Goal: Task Accomplishment & Management: Use online tool/utility

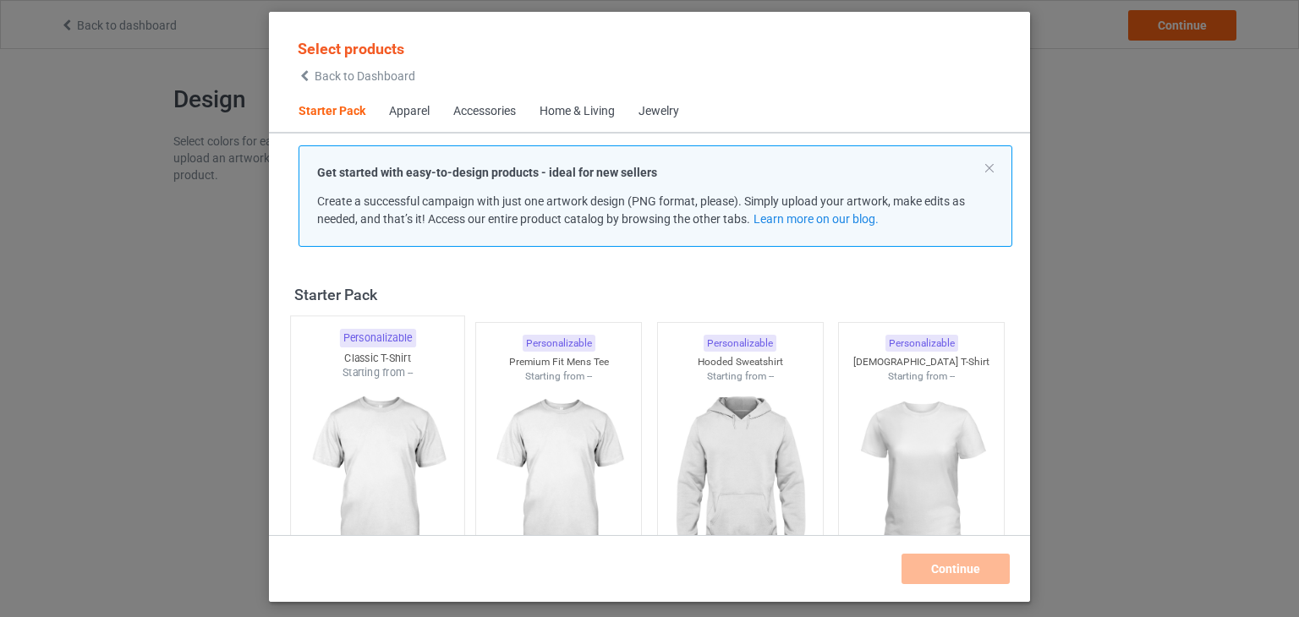
scroll to position [22, 0]
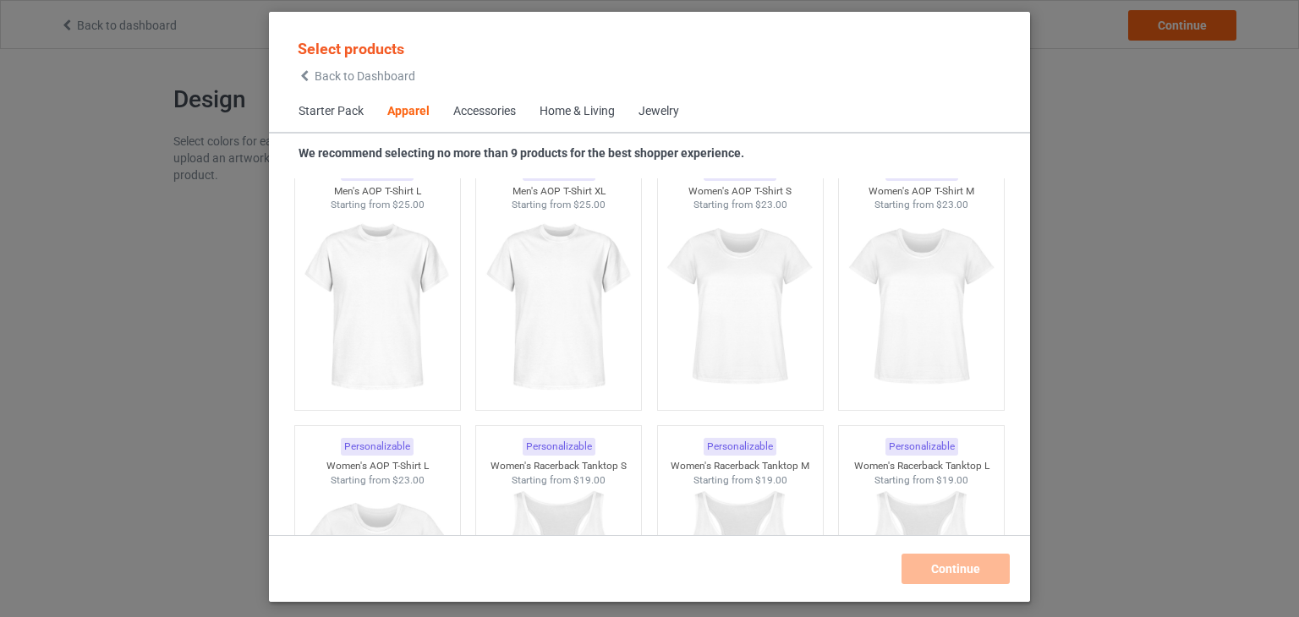
scroll to position [3235, 0]
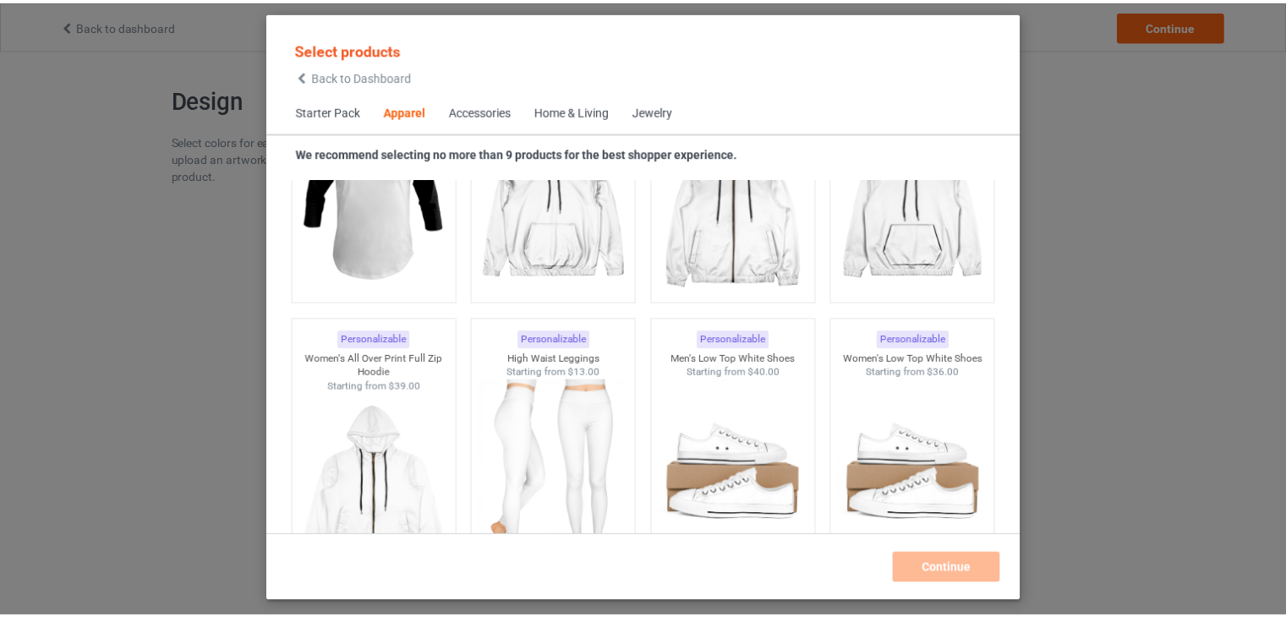
scroll to position [1290, 0]
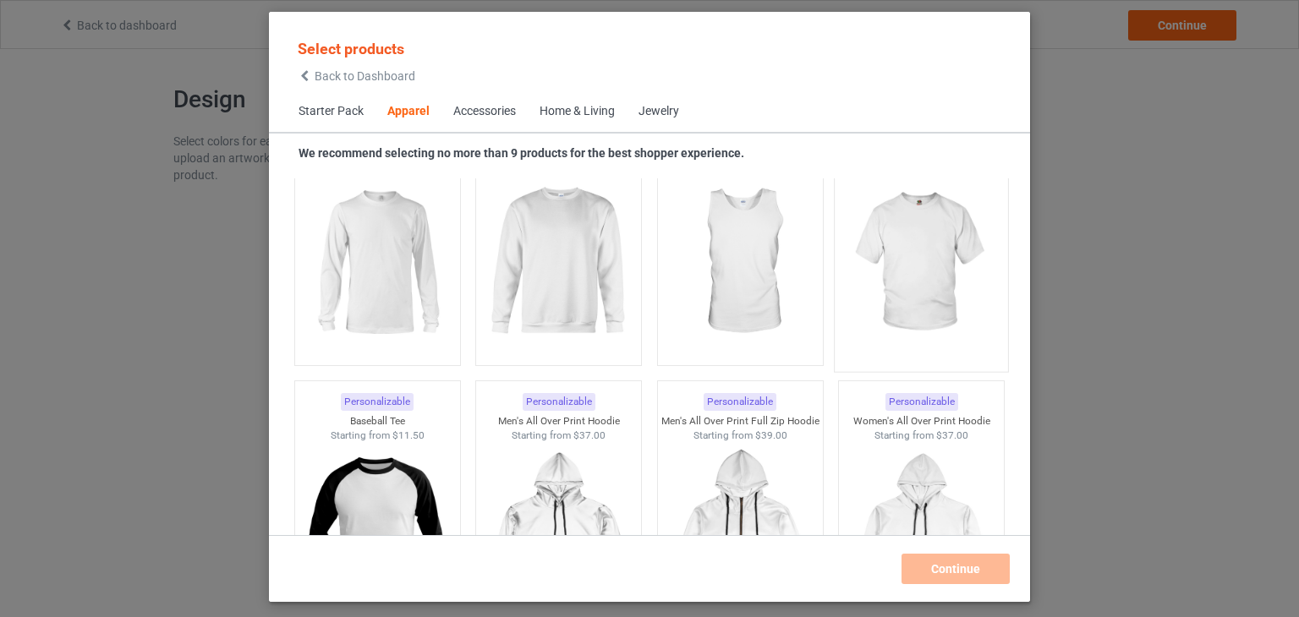
click at [891, 274] on img at bounding box center [921, 263] width 159 height 199
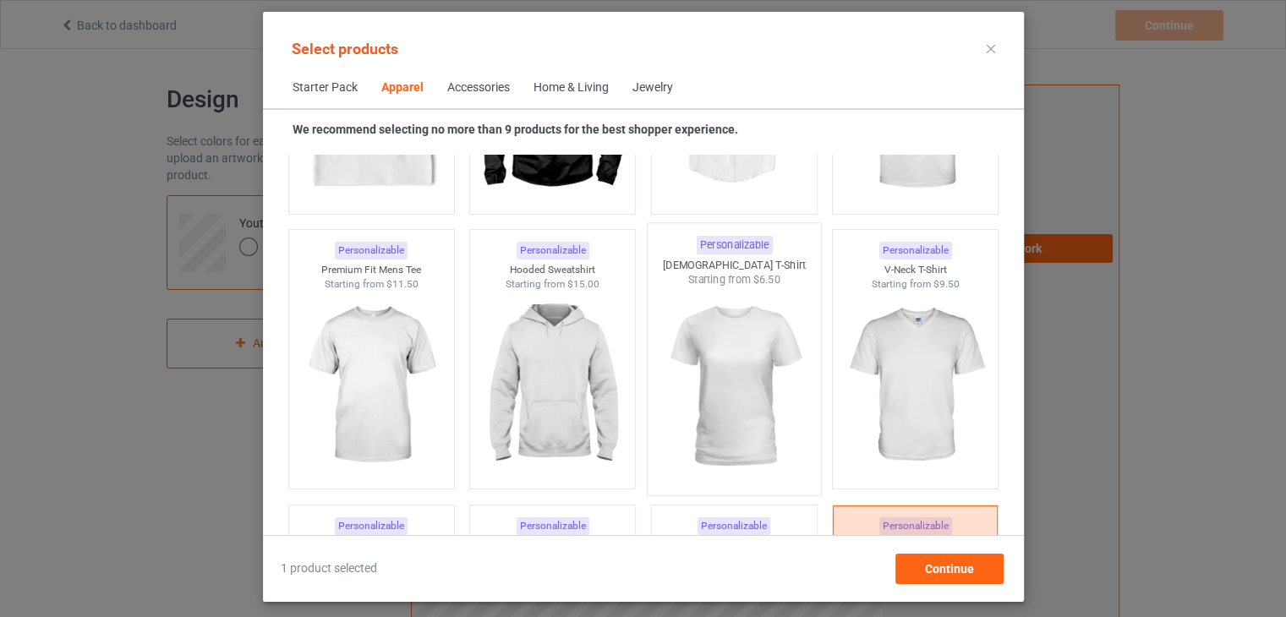
scroll to position [698, 0]
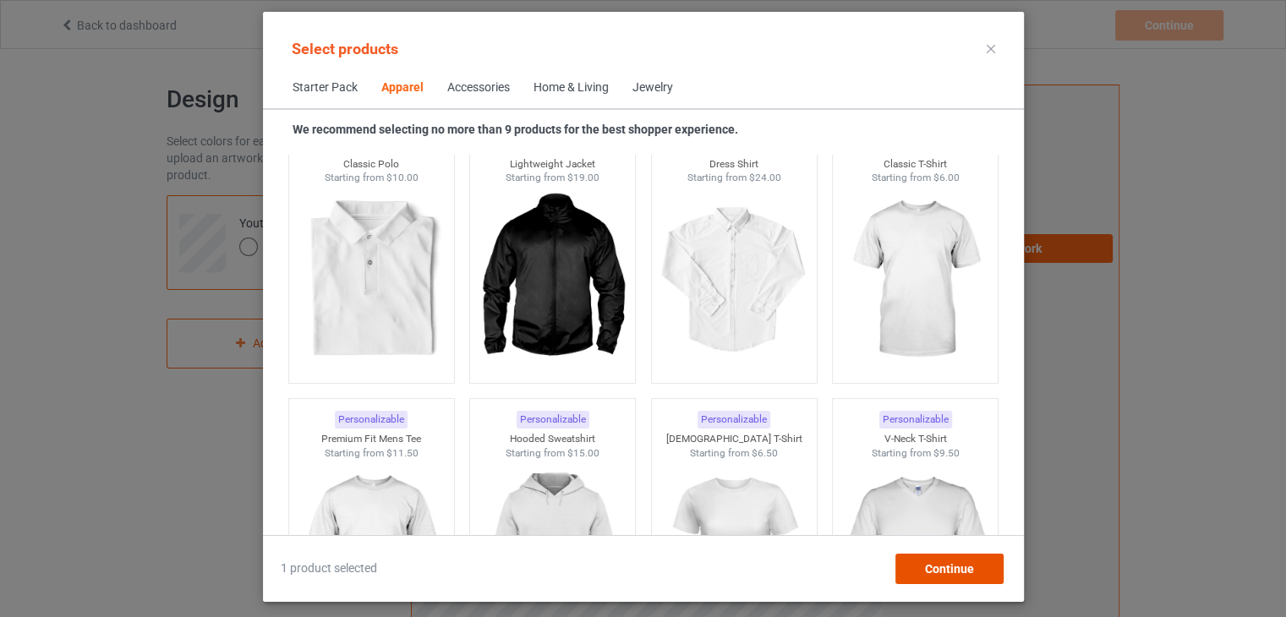
click at [974, 566] on div "Continue" at bounding box center [948, 569] width 108 height 30
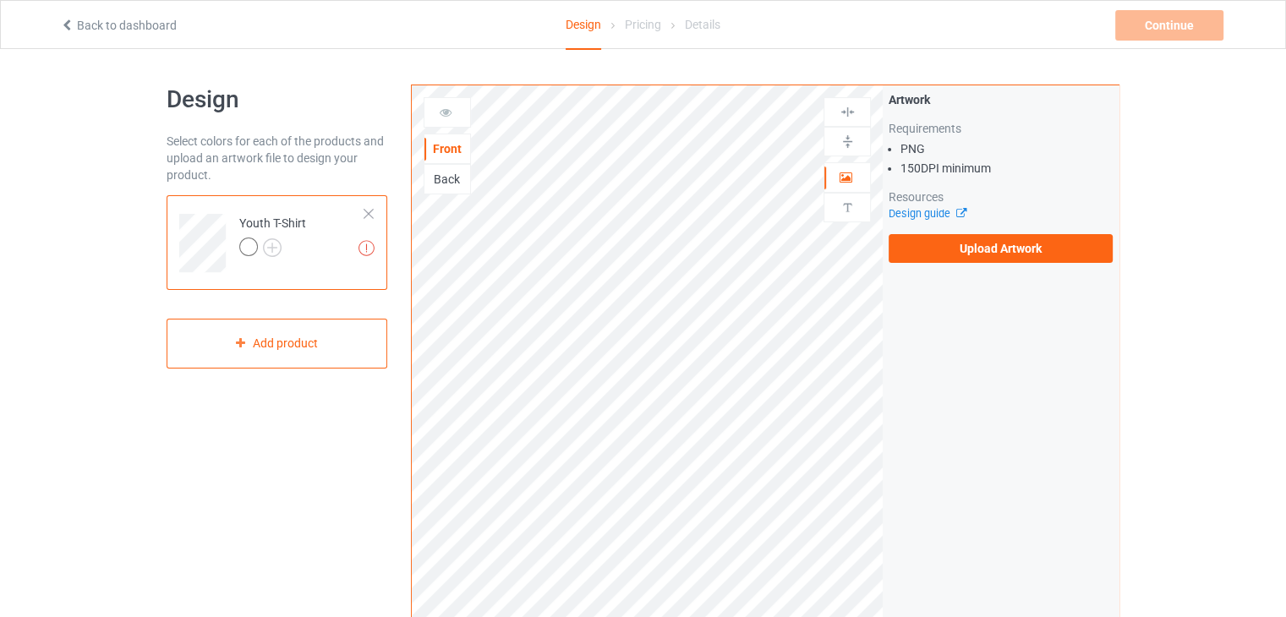
click at [242, 235] on div "Youth T-Shirt" at bounding box center [272, 235] width 67 height 41
click at [243, 242] on div at bounding box center [248, 247] width 19 height 19
click at [358, 252] on img at bounding box center [366, 248] width 16 height 16
click at [274, 247] on img at bounding box center [272, 247] width 19 height 19
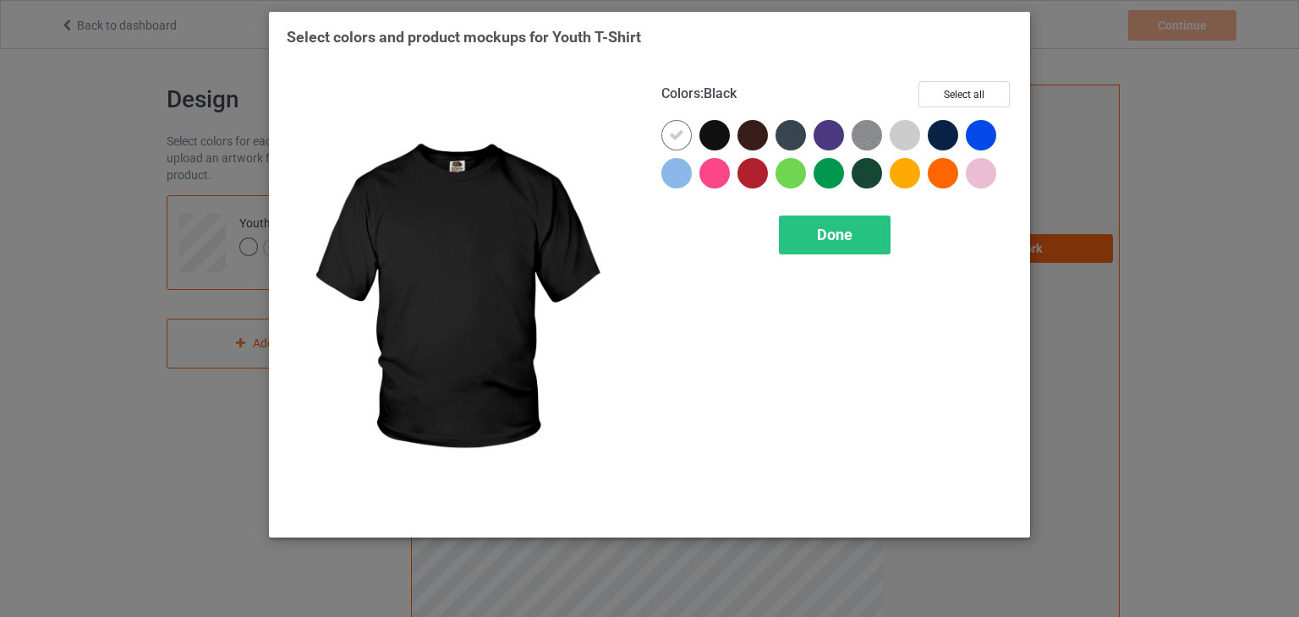
click at [710, 134] on div at bounding box center [714, 135] width 30 height 30
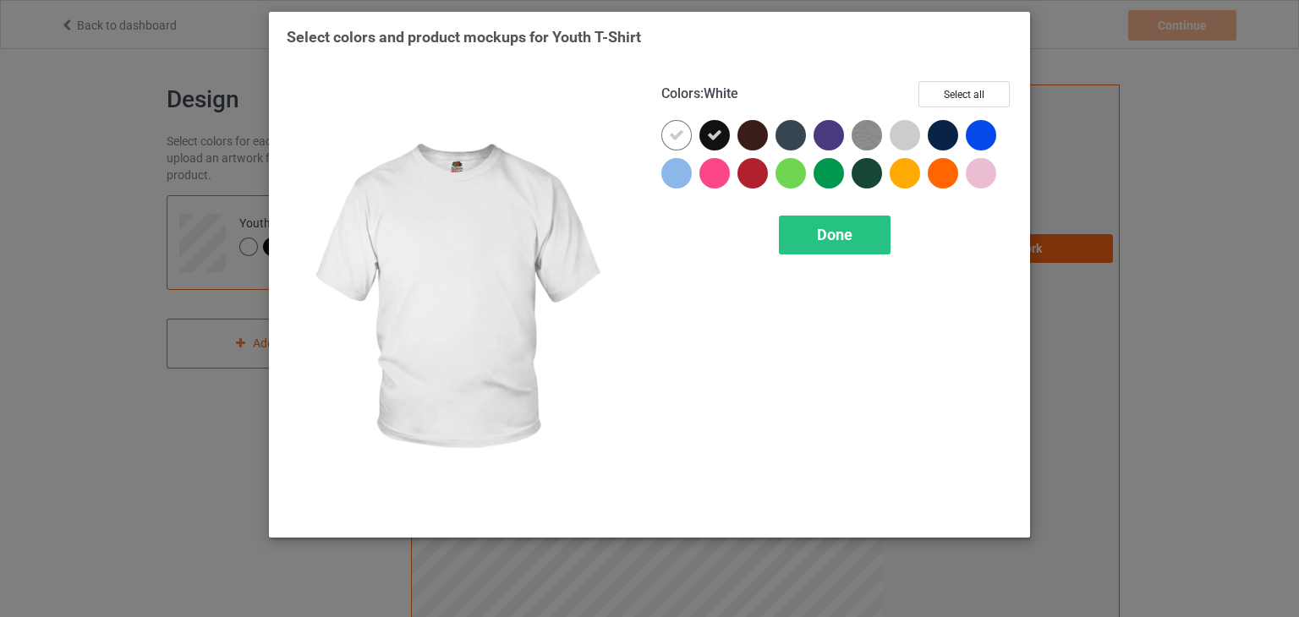
click at [683, 130] on icon at bounding box center [676, 135] width 15 height 15
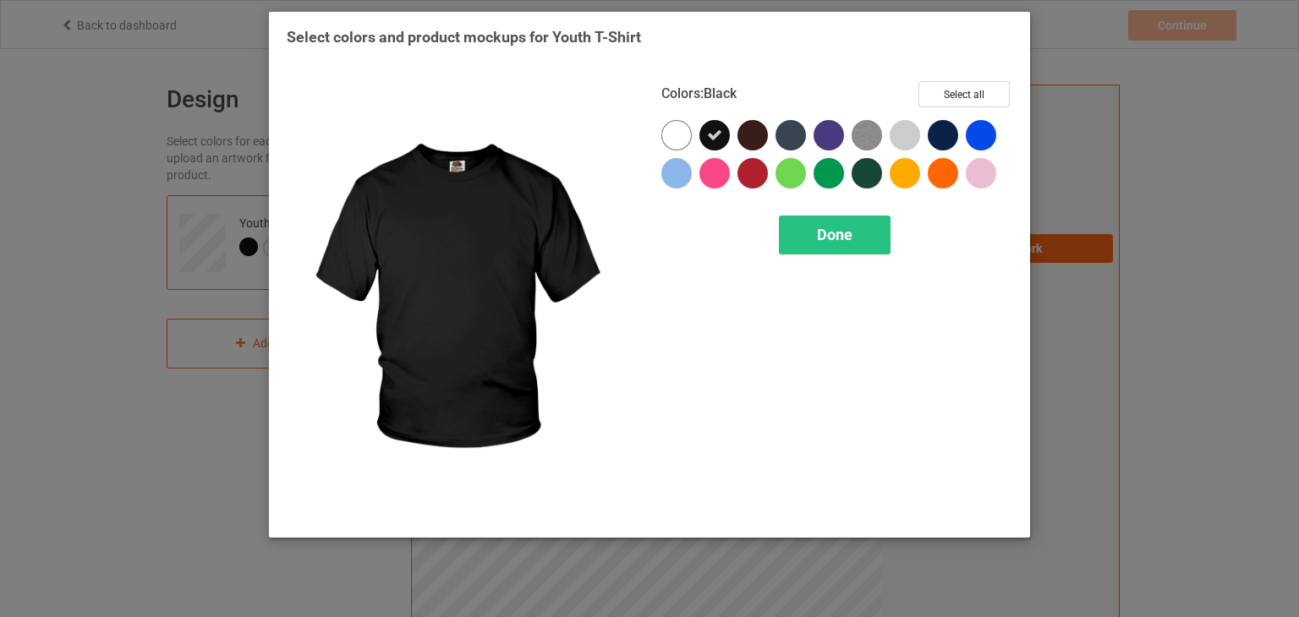
click at [712, 125] on div at bounding box center [714, 135] width 30 height 30
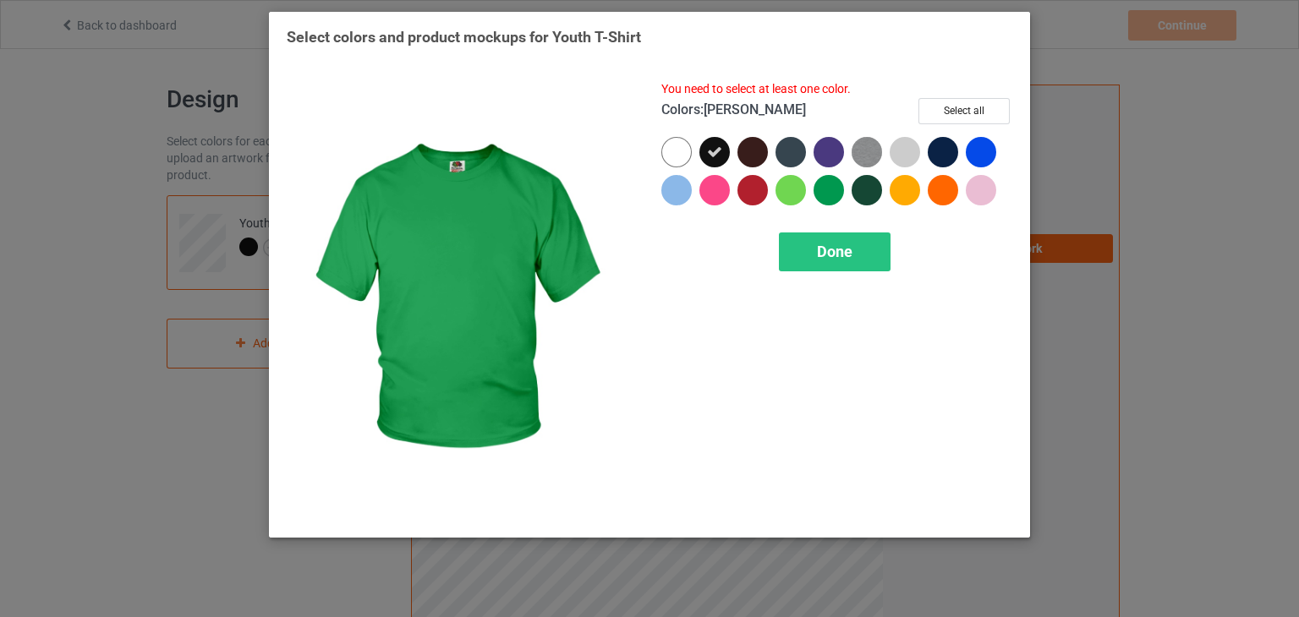
click at [824, 194] on div at bounding box center [828, 190] width 30 height 30
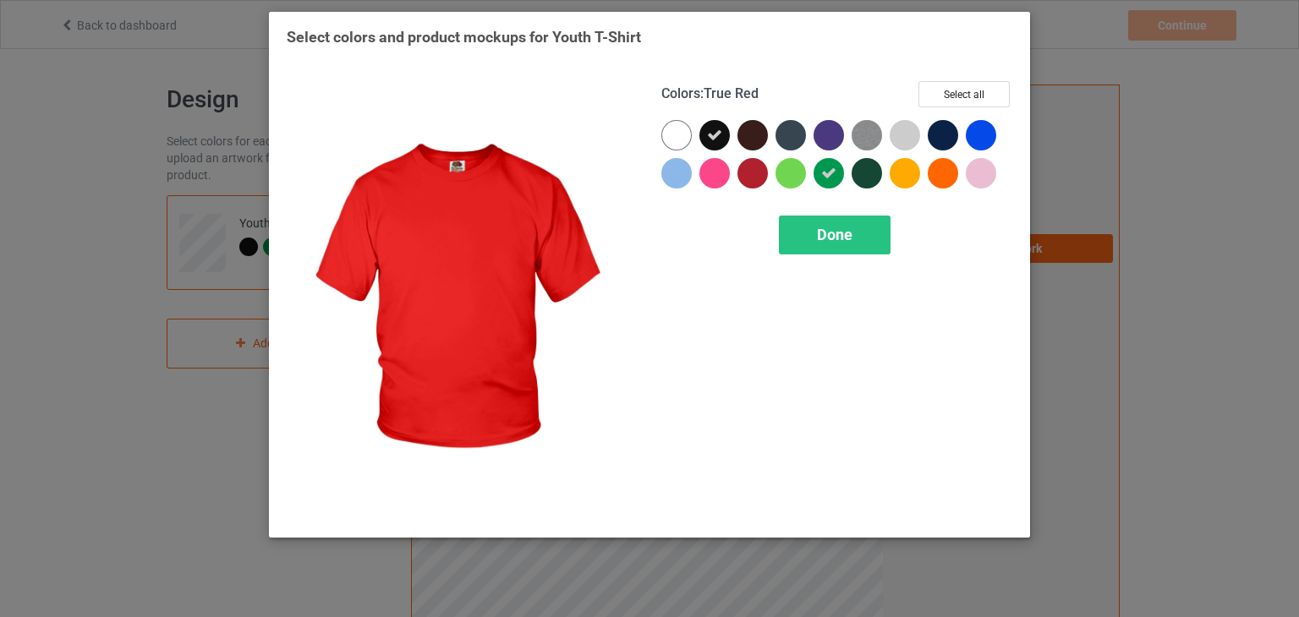
click at [742, 178] on div at bounding box center [752, 173] width 30 height 30
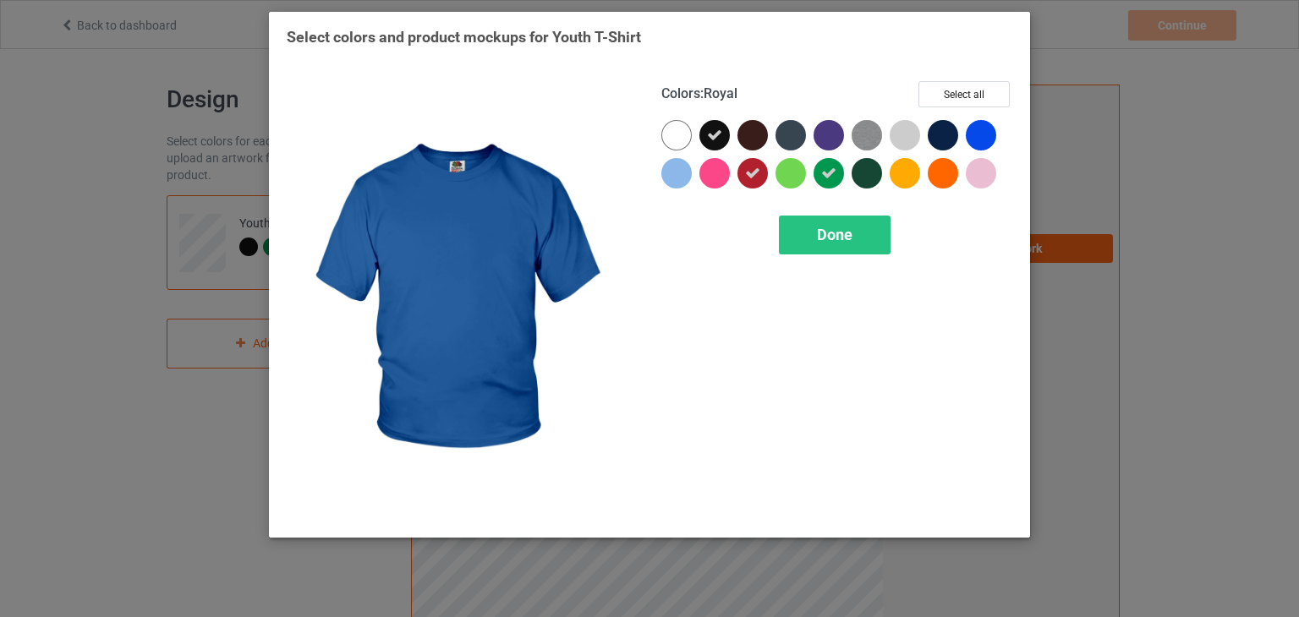
click at [983, 135] on div at bounding box center [981, 135] width 30 height 30
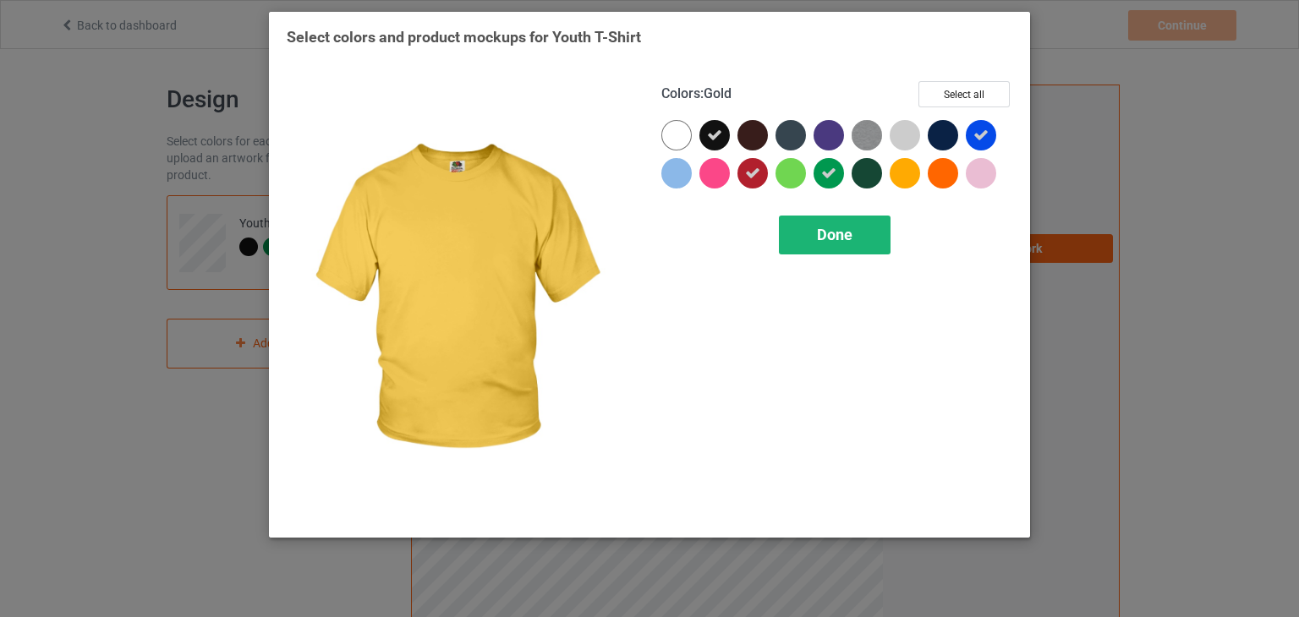
click at [863, 238] on div "Done" at bounding box center [835, 235] width 112 height 39
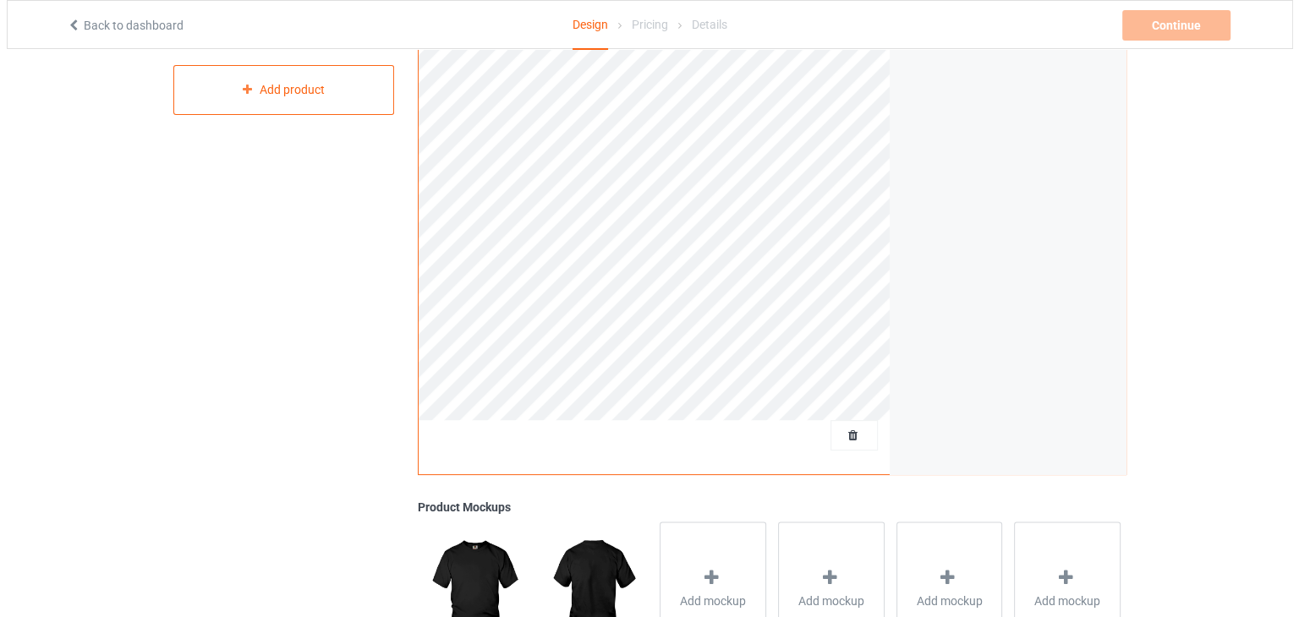
scroll to position [477, 0]
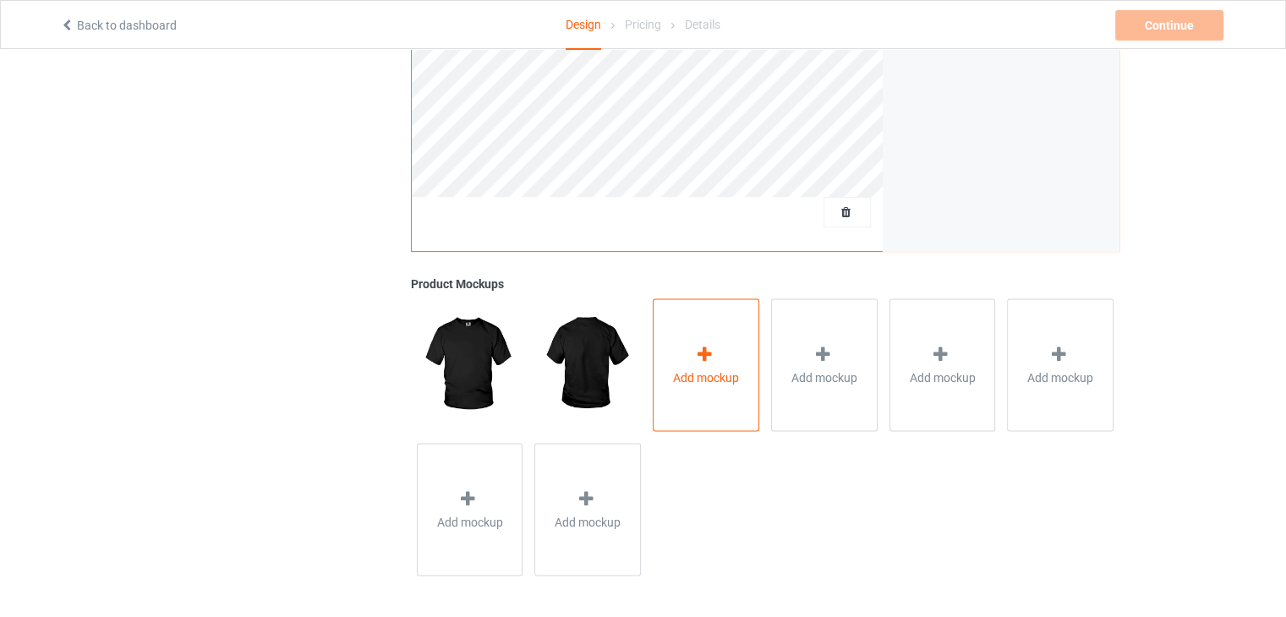
click at [708, 377] on span "Add mockup" at bounding box center [706, 377] width 66 height 17
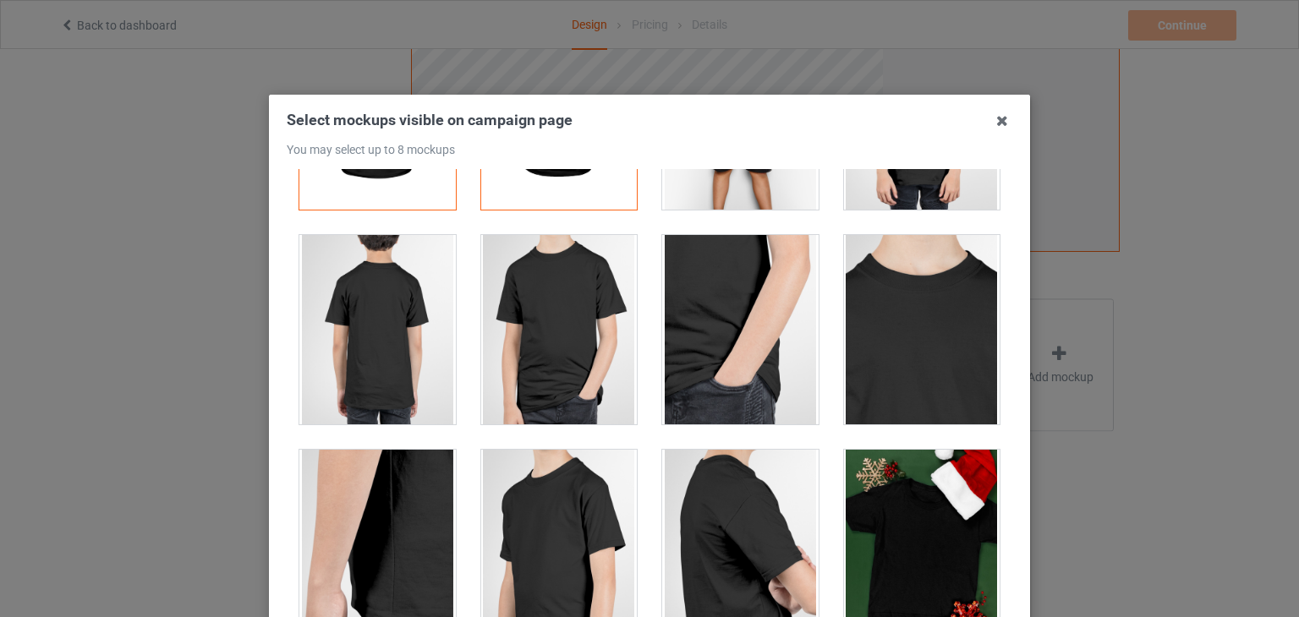
scroll to position [77, 0]
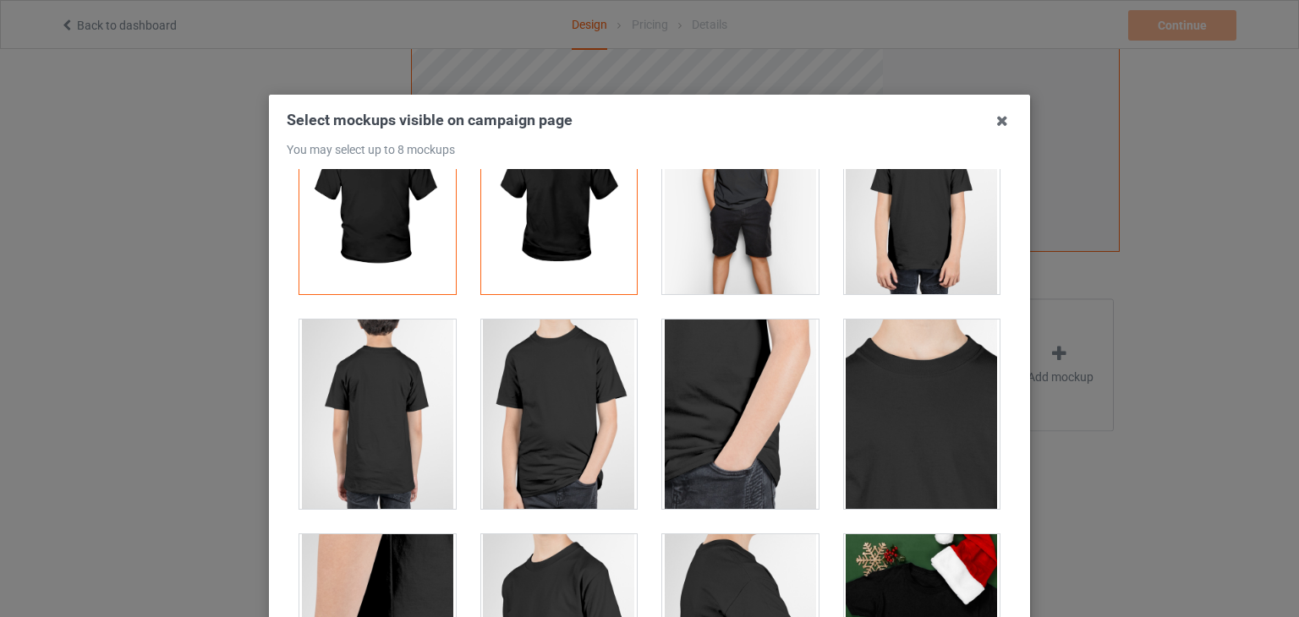
click at [569, 386] on div at bounding box center [559, 414] width 156 height 189
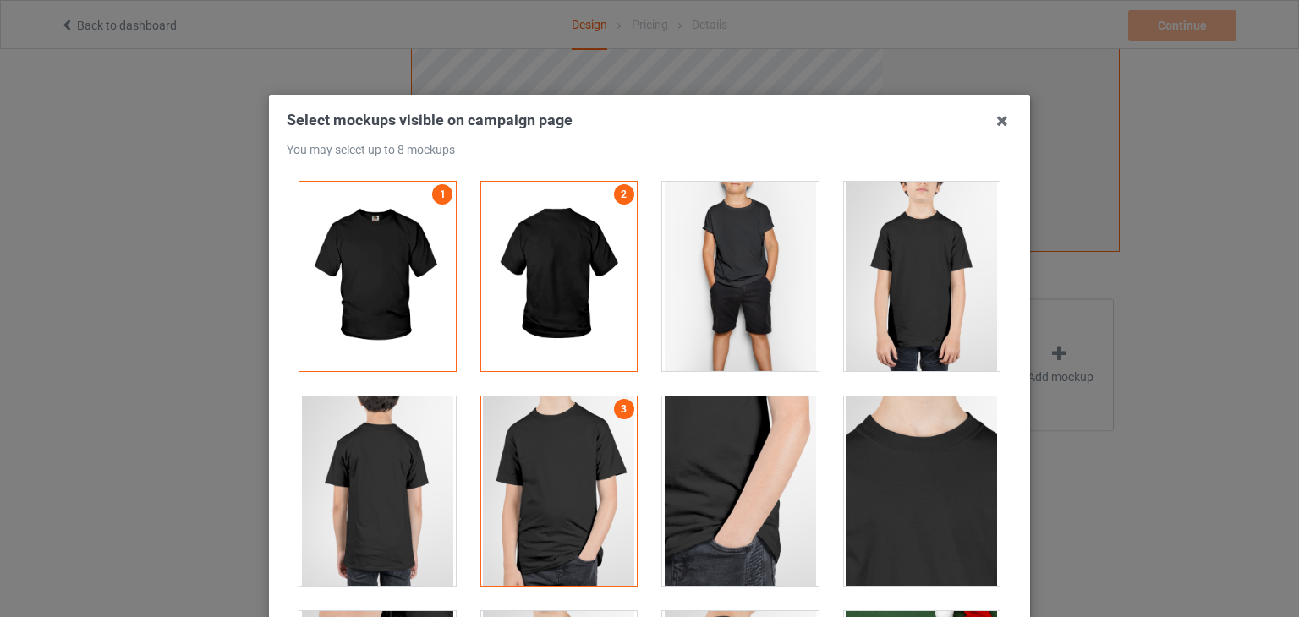
click at [954, 260] on div at bounding box center [922, 276] width 156 height 189
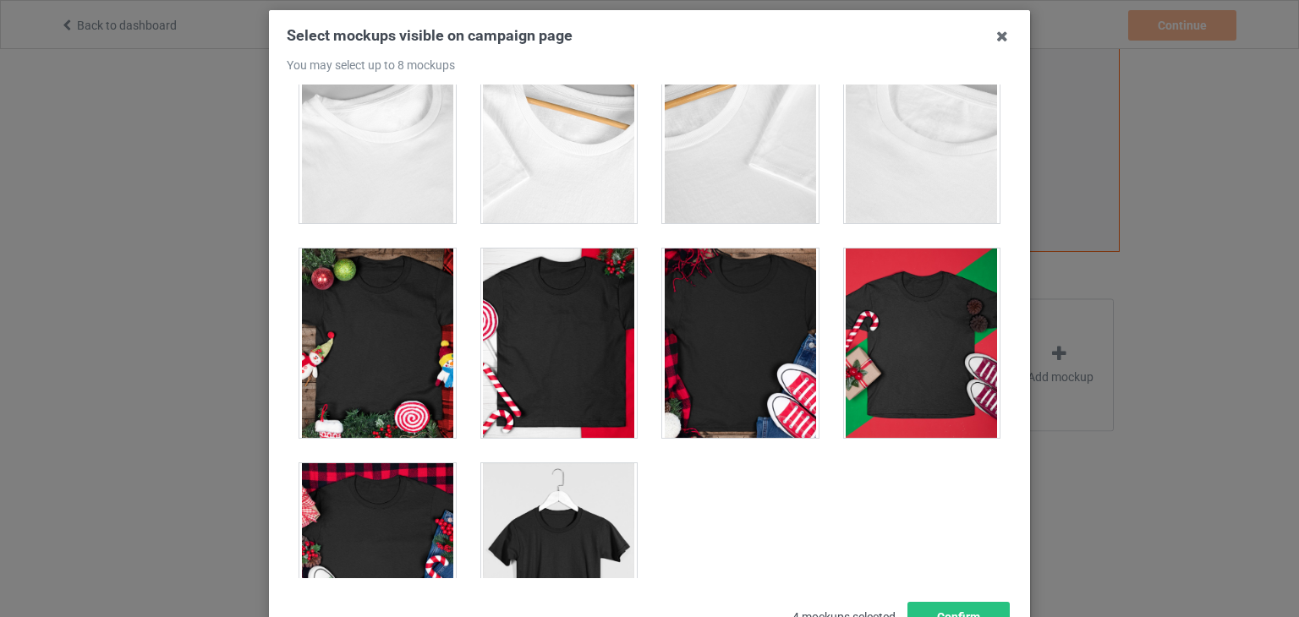
scroll to position [838, 0]
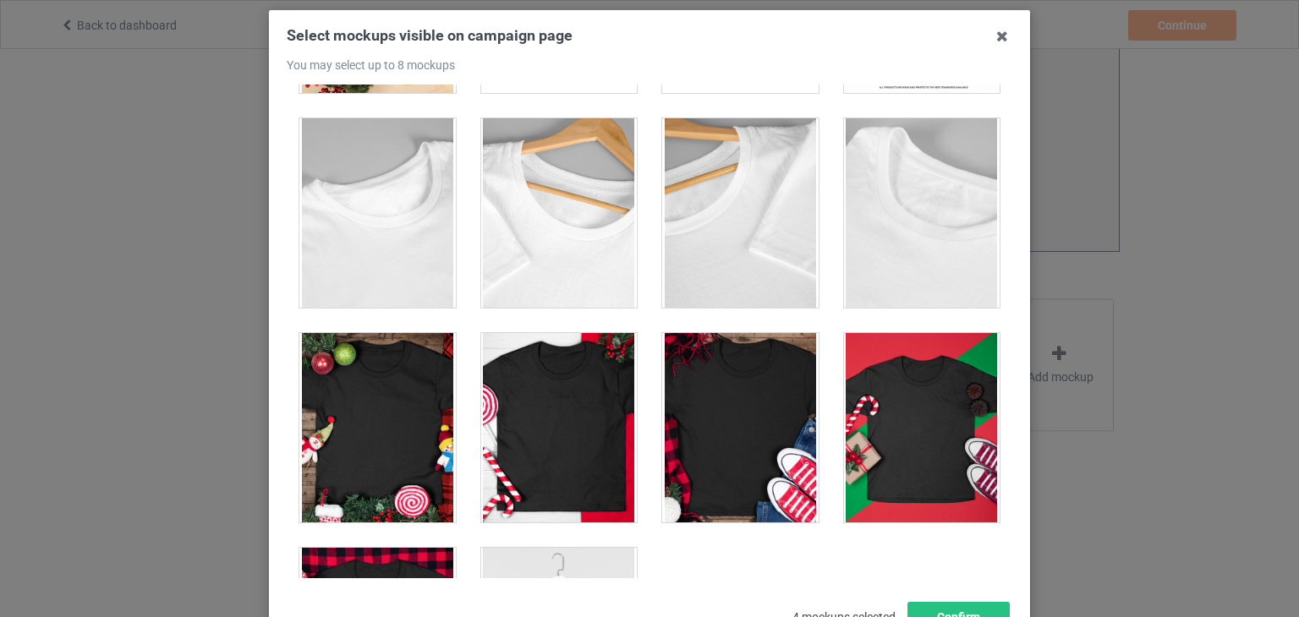
click at [947, 433] on div at bounding box center [922, 427] width 156 height 189
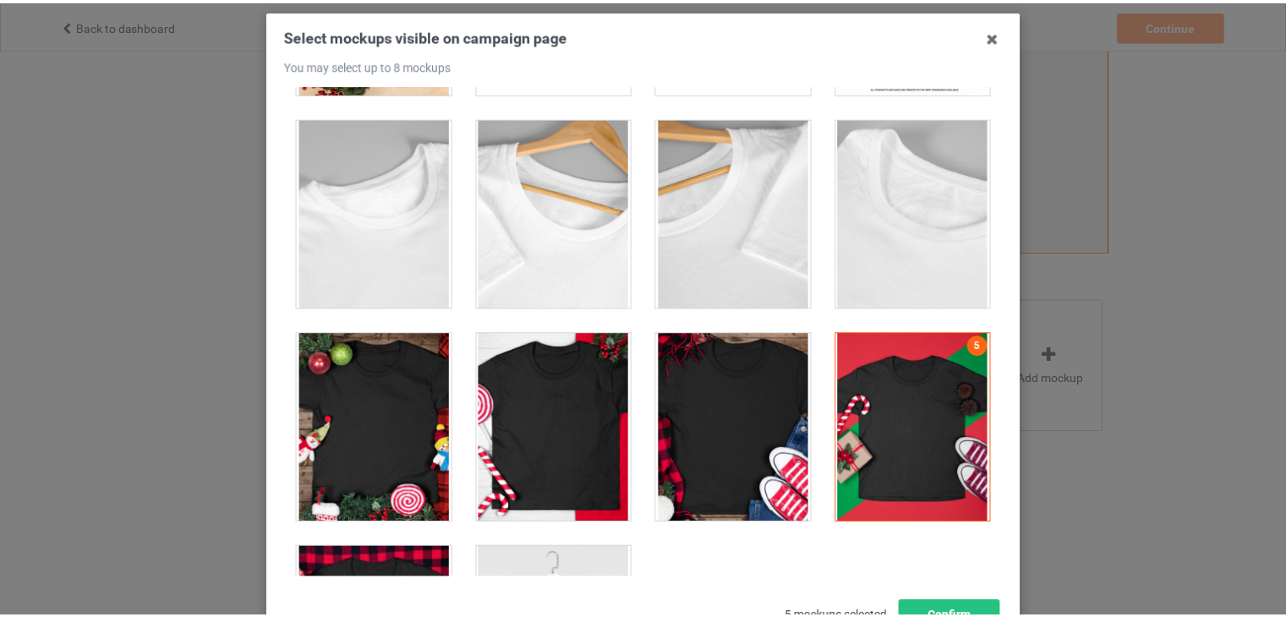
scroll to position [1007, 0]
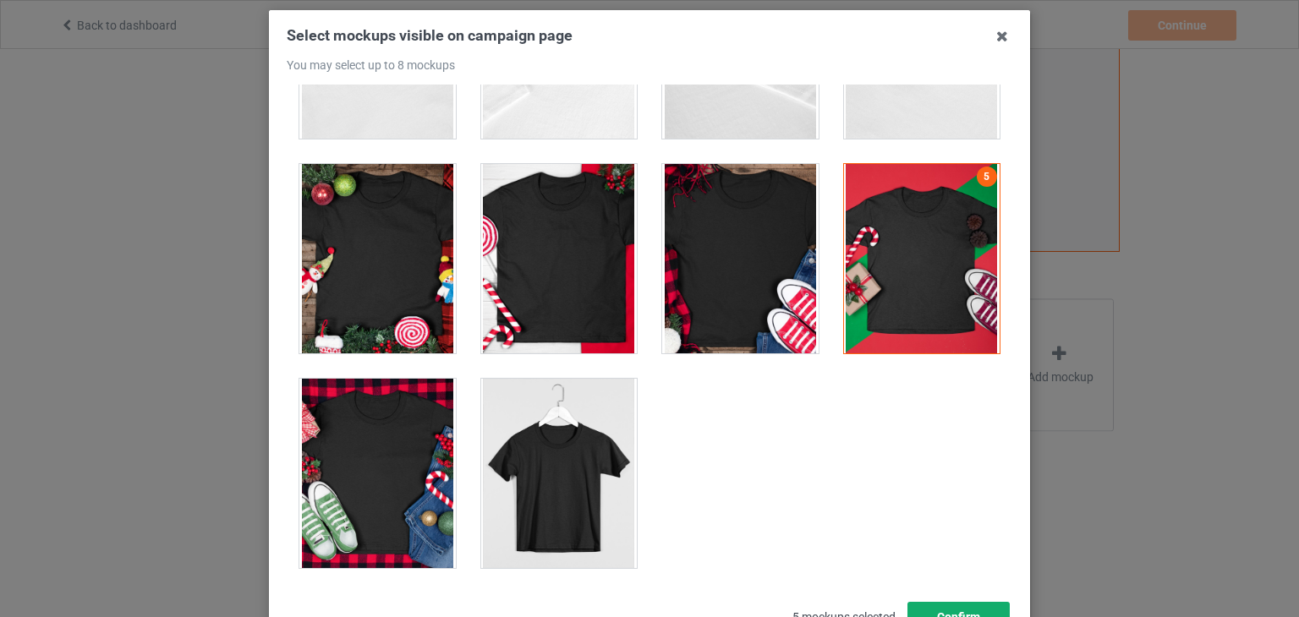
click at [959, 606] on button "Confirm" at bounding box center [958, 617] width 102 height 30
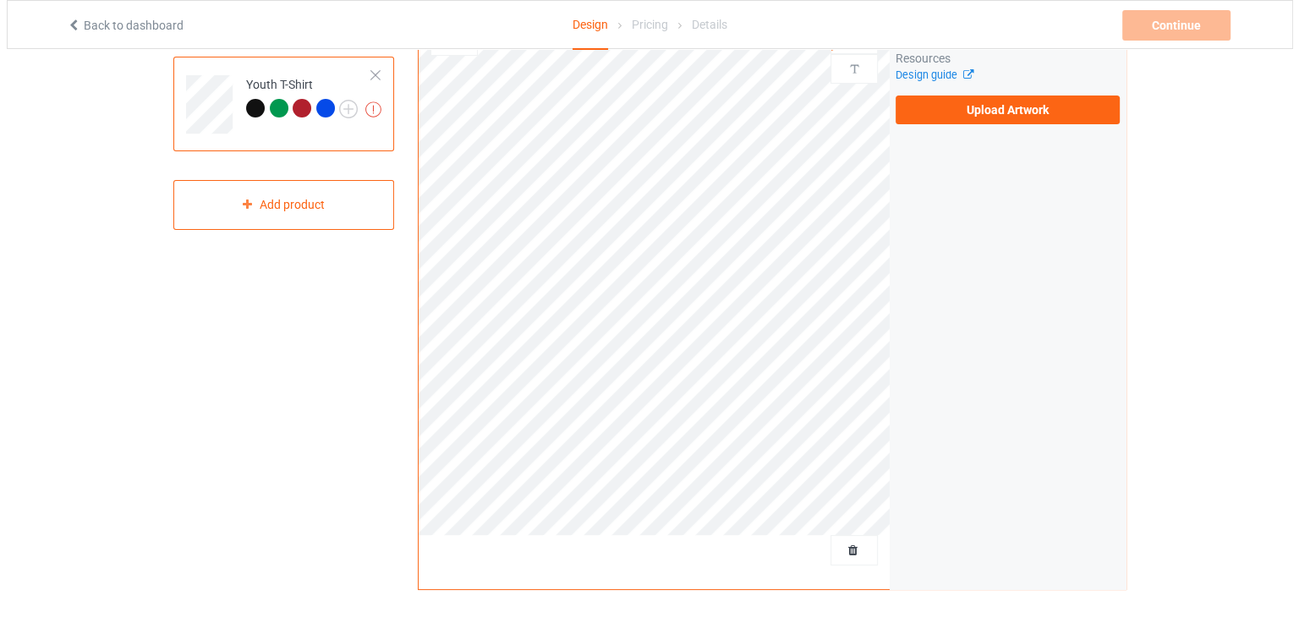
scroll to position [0, 0]
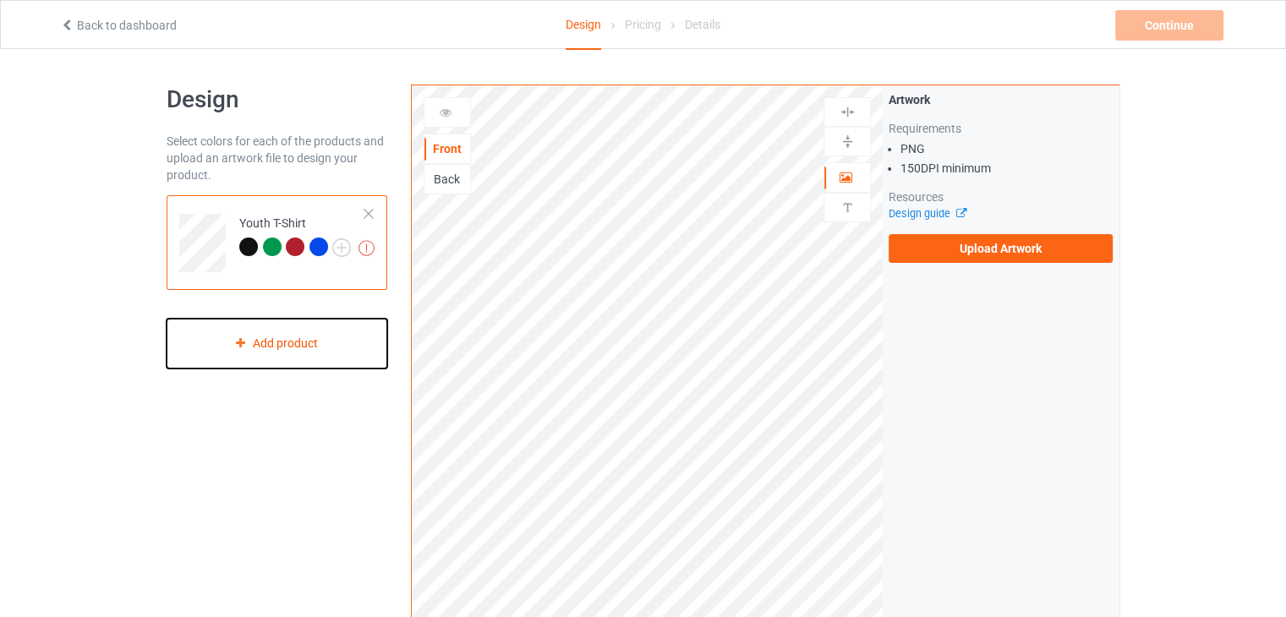
click at [363, 349] on div "Add product" at bounding box center [277, 344] width 221 height 50
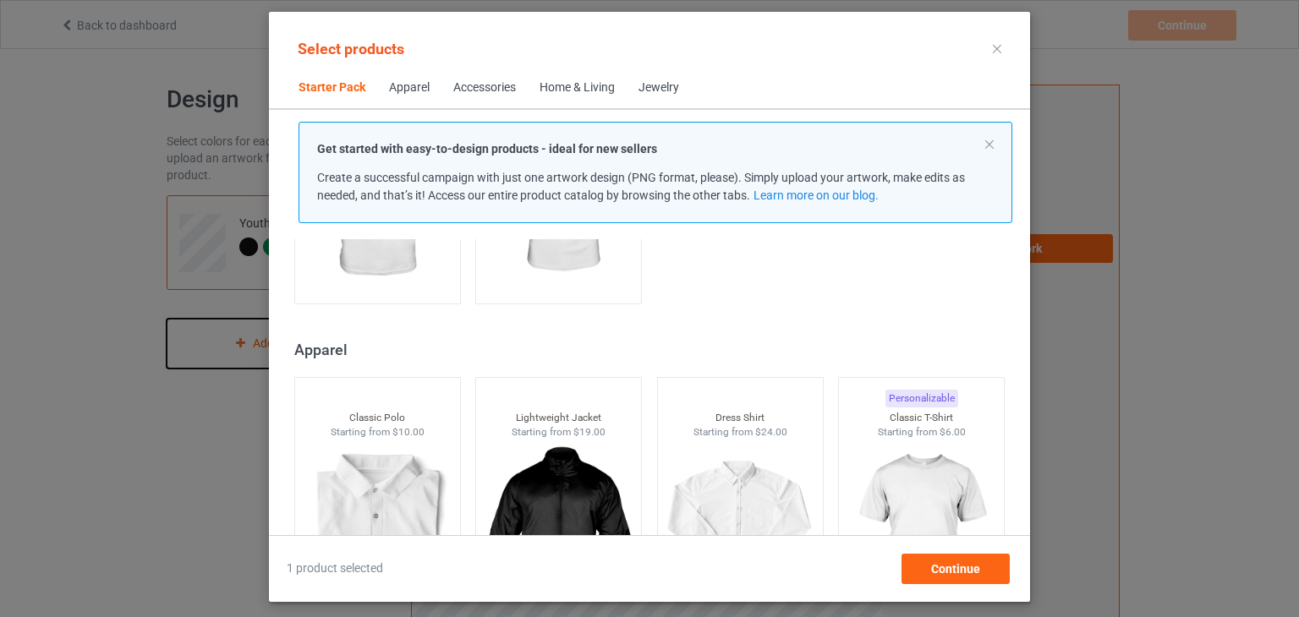
scroll to position [614, 0]
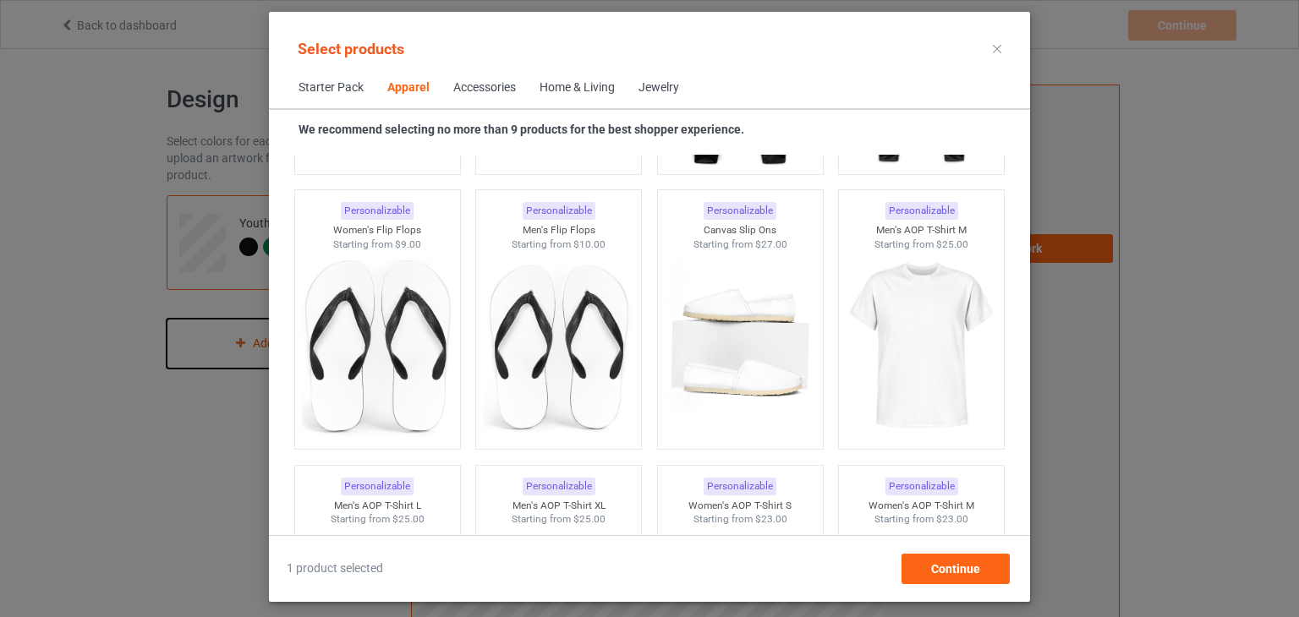
scroll to position [2812, 0]
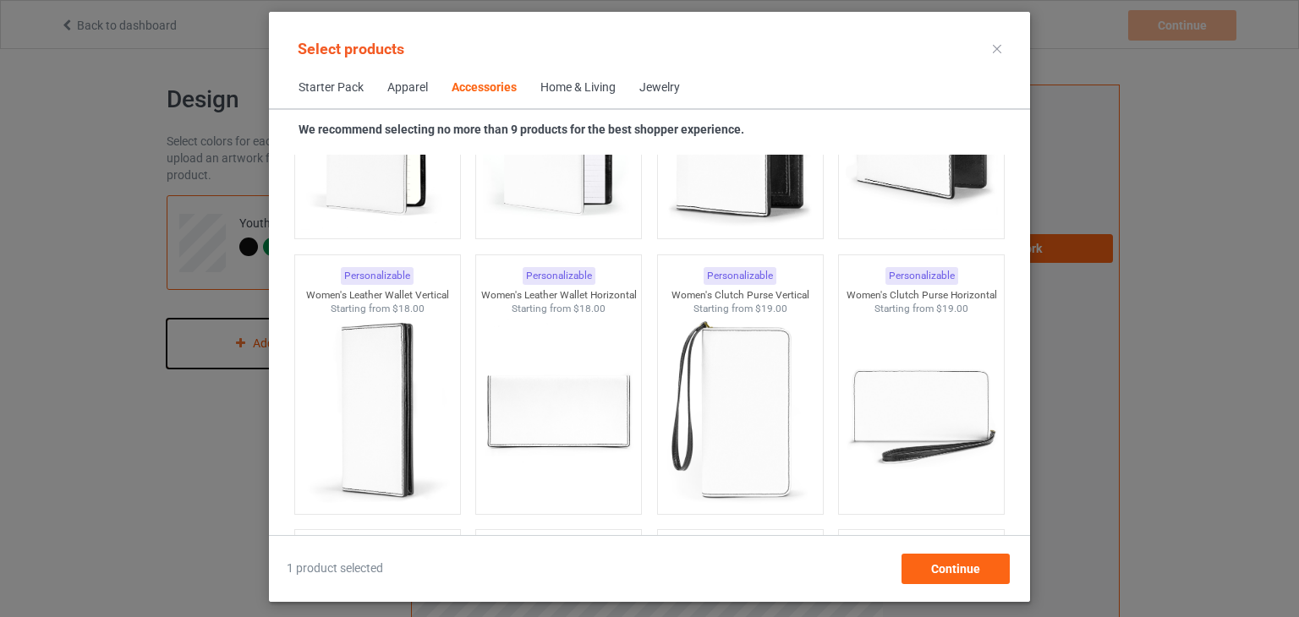
scroll to position [7208, 0]
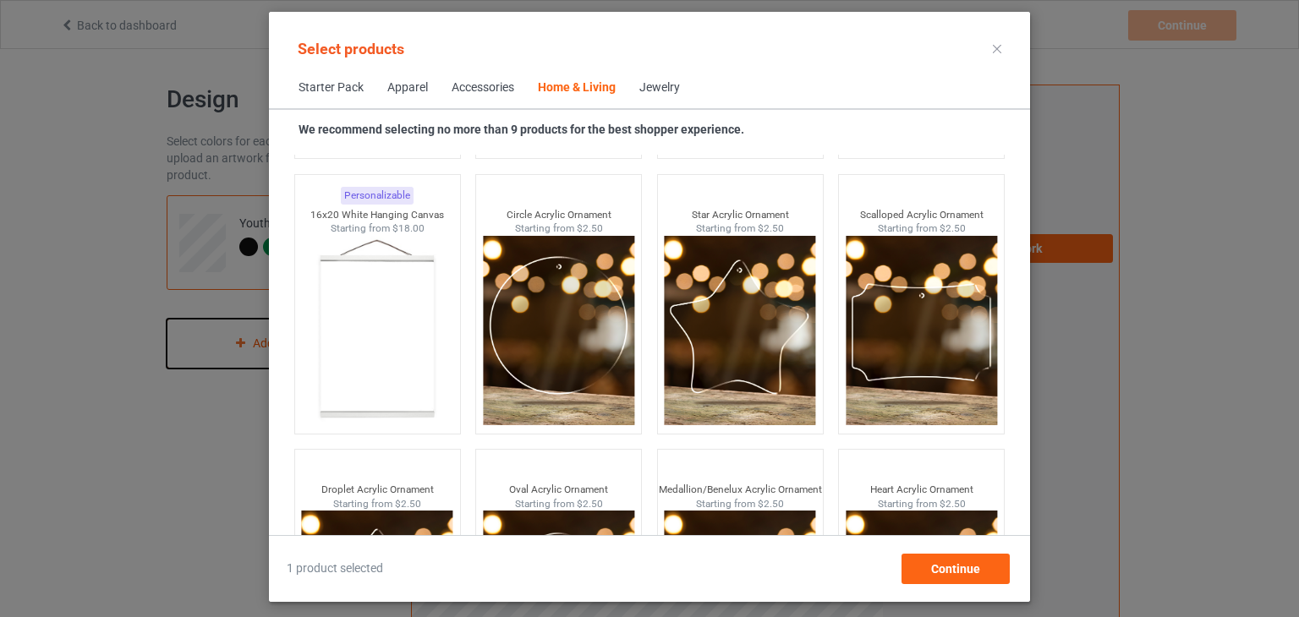
scroll to position [18007, 0]
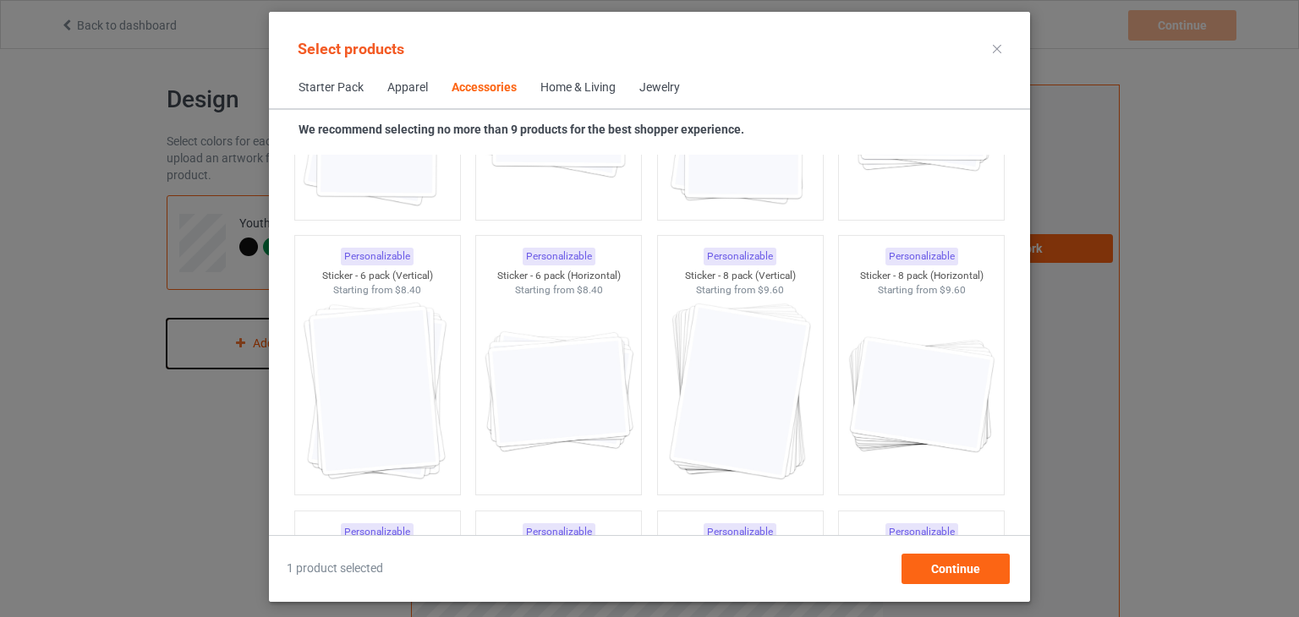
scroll to position [6075, 0]
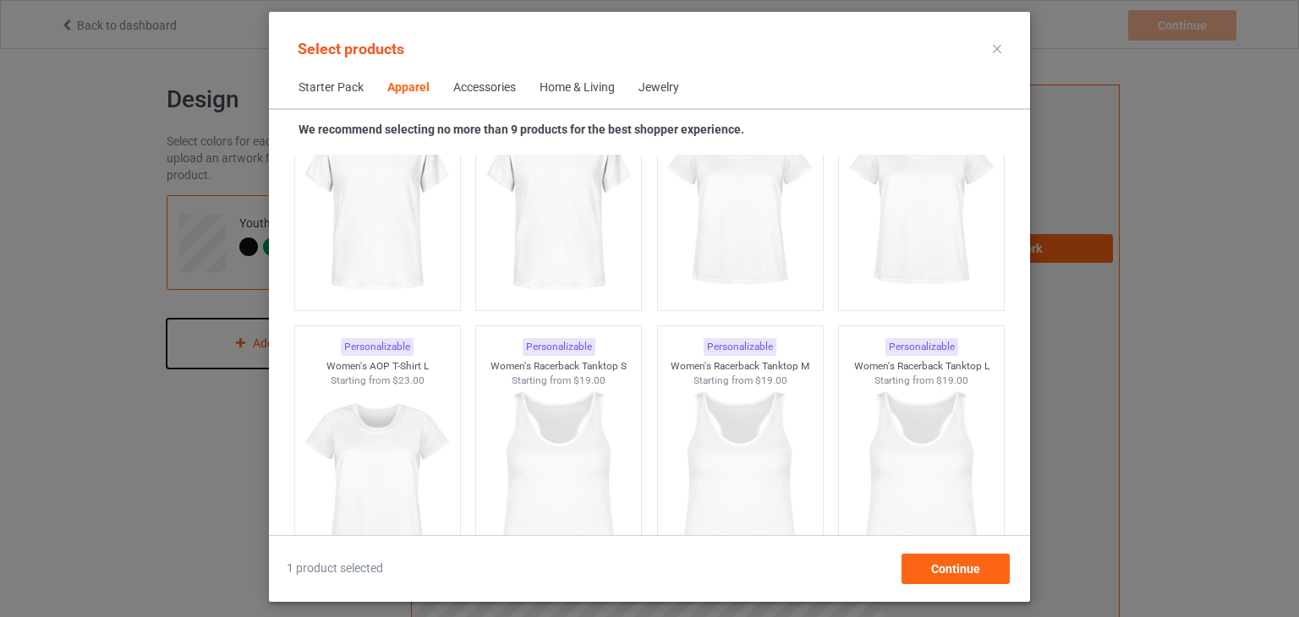
scroll to position [2804, 0]
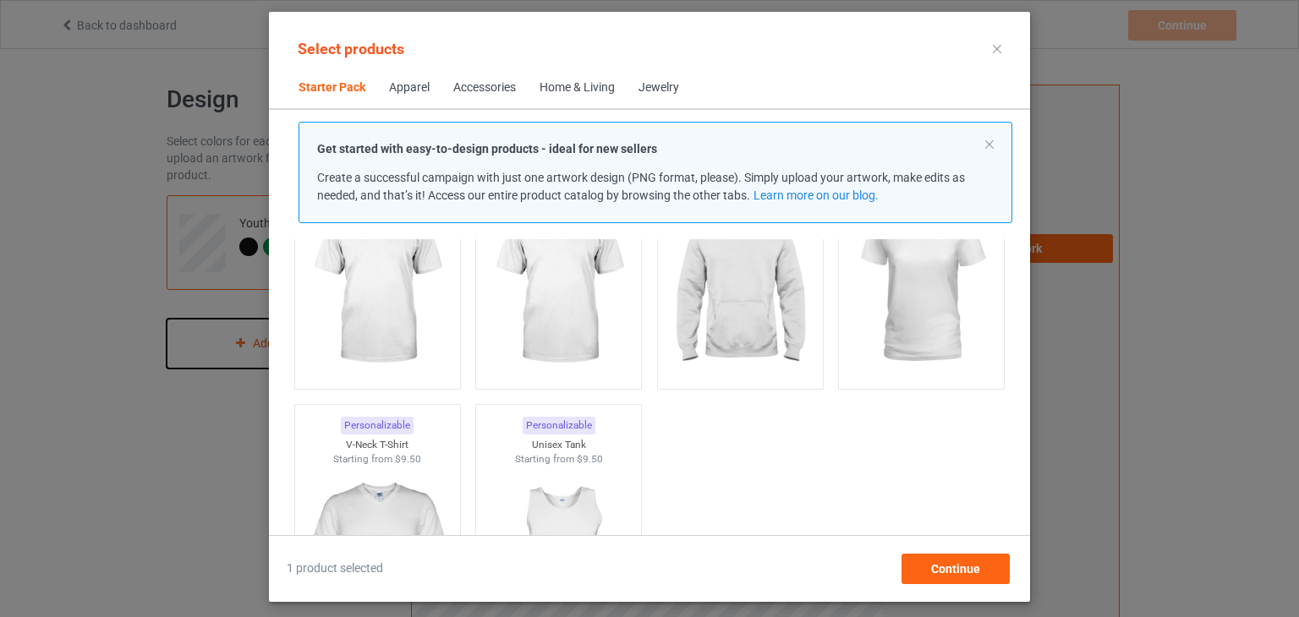
scroll to position [423, 0]
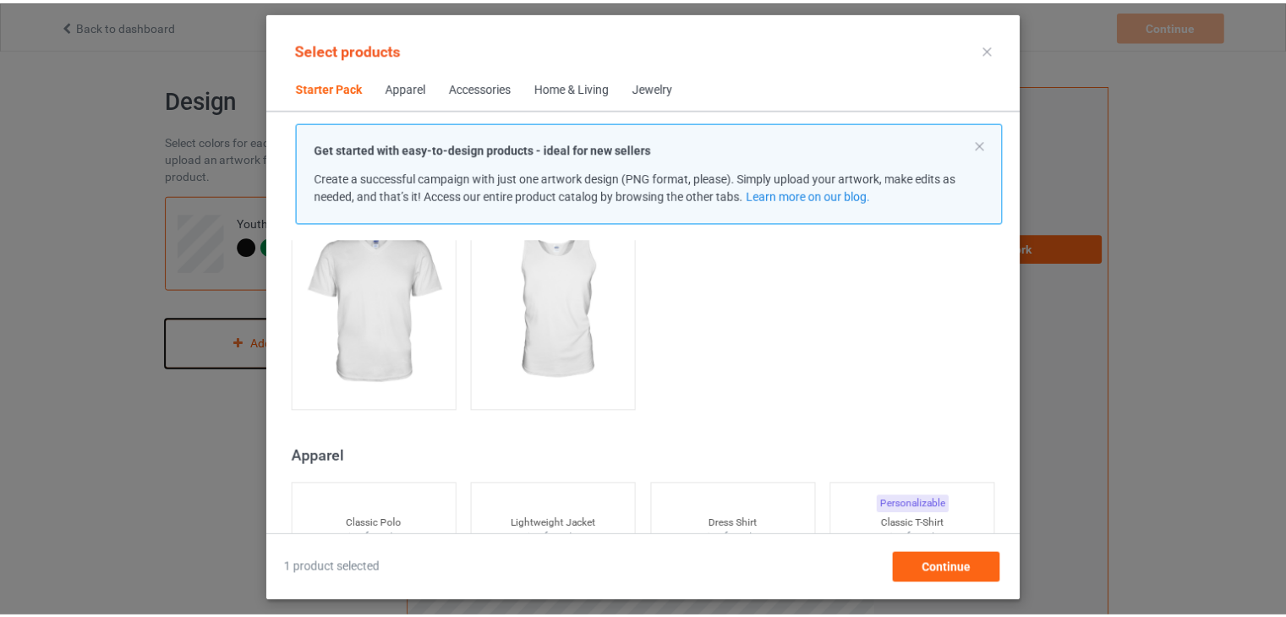
scroll to position [254, 0]
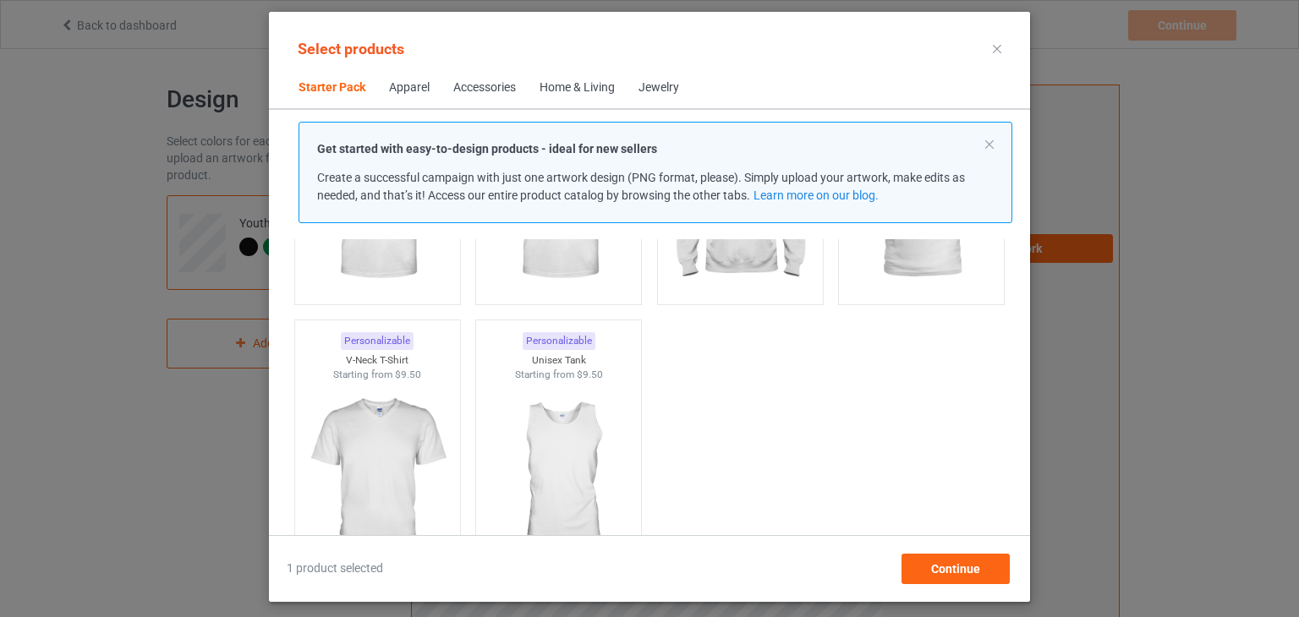
click at [995, 49] on icon at bounding box center [997, 49] width 8 height 8
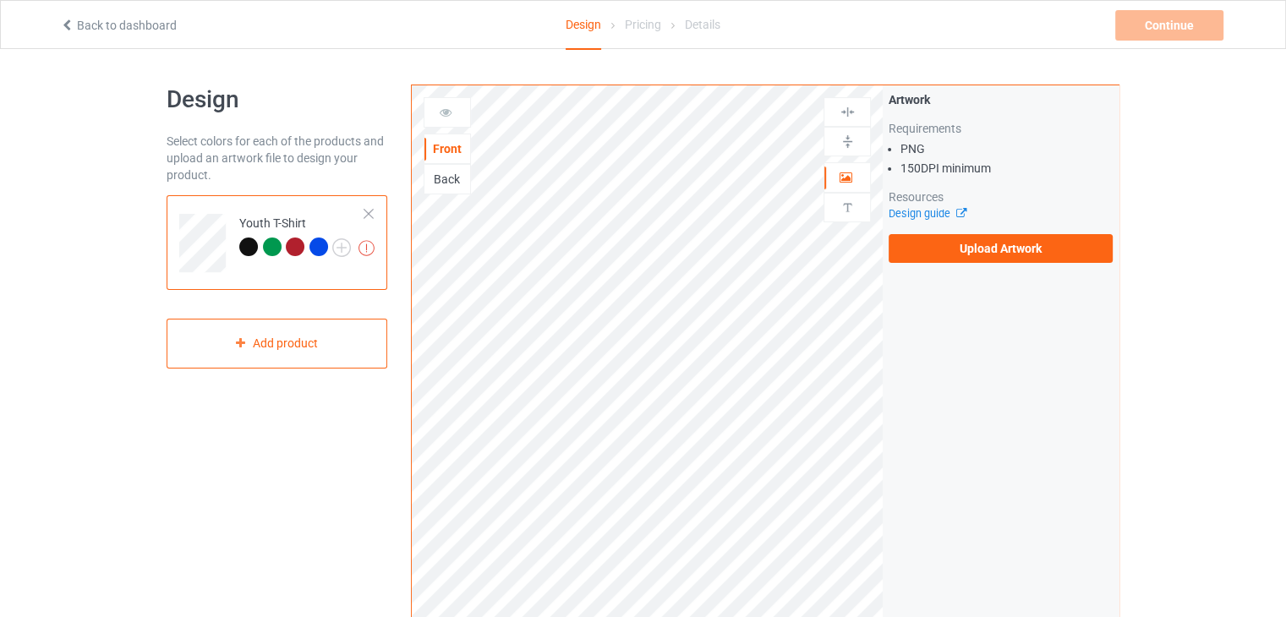
scroll to position [423, 0]
